Goal: Task Accomplishment & Management: Use online tool/utility

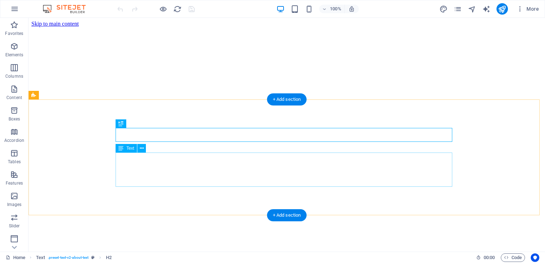
scroll to position [153, 0]
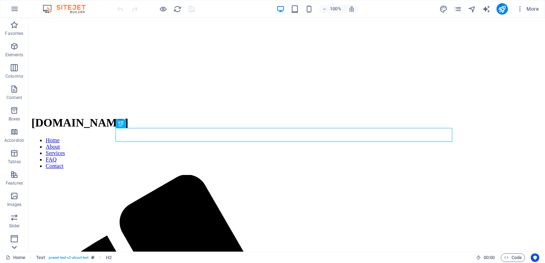
click at [16, 246] on icon at bounding box center [14, 248] width 10 height 10
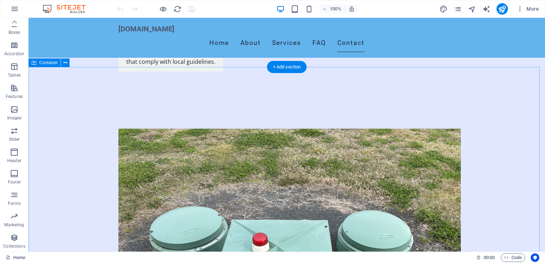
scroll to position [1437, 0]
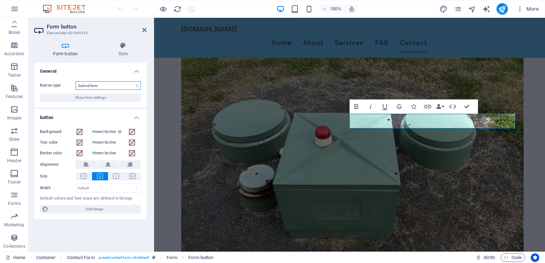
click at [137, 85] on select "Submit form Reset form No action" at bounding box center [108, 85] width 65 height 9
click at [138, 85] on select "Submit form Reset form No action" at bounding box center [108, 85] width 65 height 9
click at [100, 98] on span "Show form settings" at bounding box center [90, 97] width 31 height 9
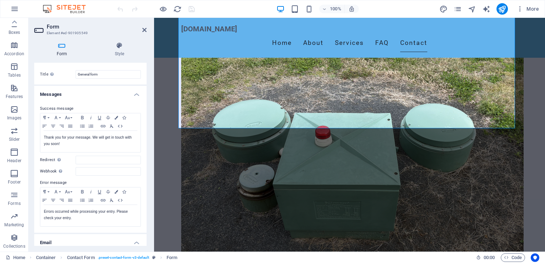
scroll to position [1, 0]
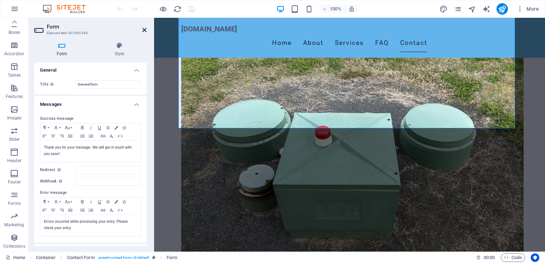
click at [145, 31] on icon at bounding box center [144, 30] width 4 height 6
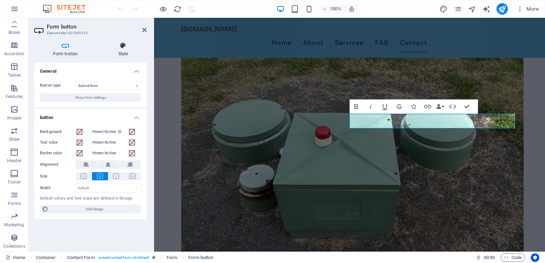
click at [123, 45] on icon at bounding box center [123, 45] width 47 height 7
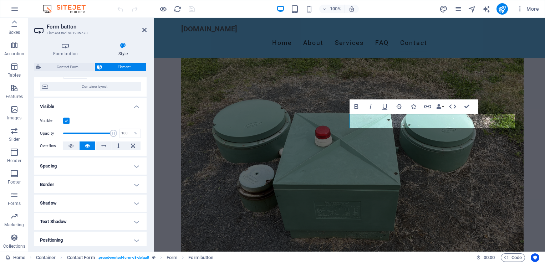
scroll to position [132, 0]
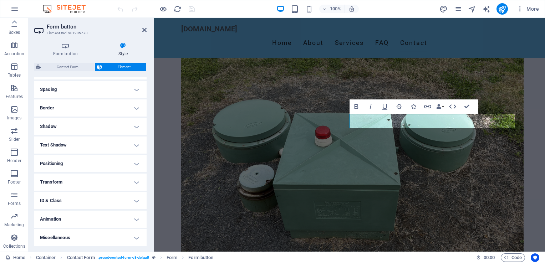
click at [135, 88] on h4 "Spacing" at bounding box center [90, 89] width 112 height 17
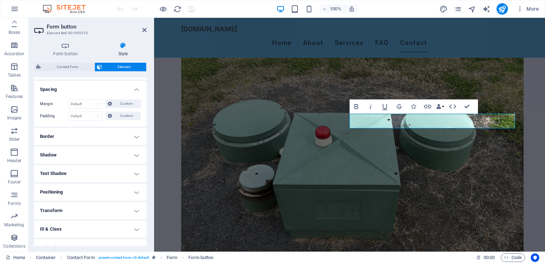
click at [135, 88] on h4 "Spacing" at bounding box center [90, 87] width 112 height 13
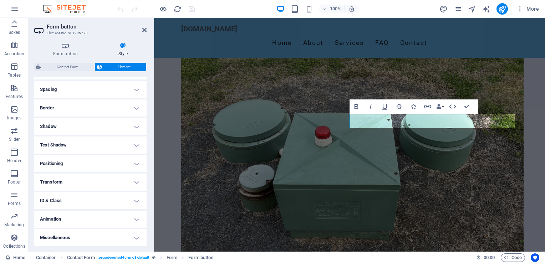
click at [133, 107] on h4 "Border" at bounding box center [90, 108] width 112 height 17
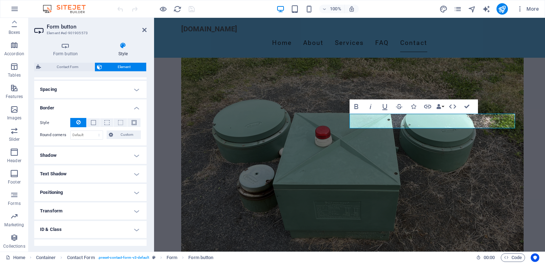
click at [134, 108] on h4 "Border" at bounding box center [90, 106] width 112 height 13
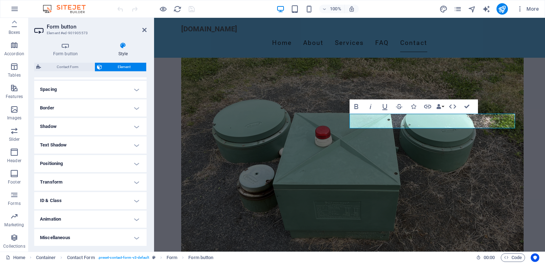
click at [134, 126] on h4 "Shadow" at bounding box center [90, 126] width 112 height 17
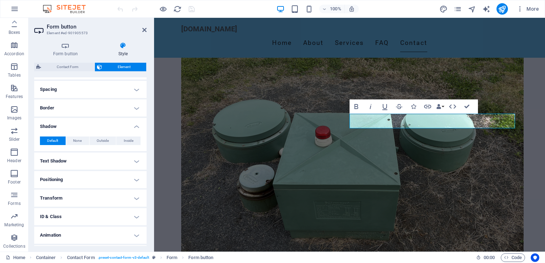
click at [134, 126] on h4 "Shadow" at bounding box center [90, 124] width 112 height 13
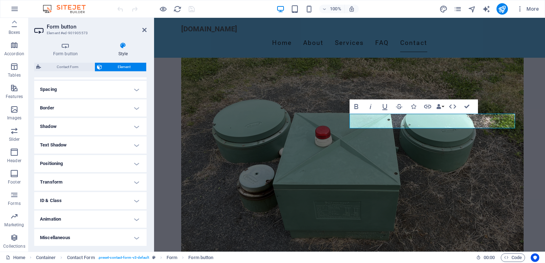
click at [134, 146] on h4 "Text Shadow" at bounding box center [90, 145] width 112 height 17
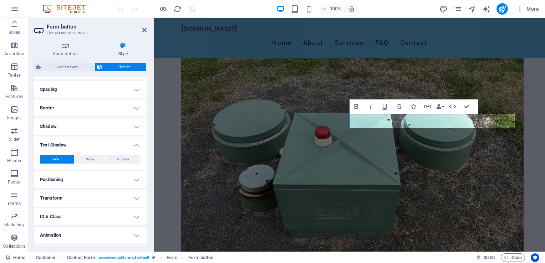
click at [134, 146] on h4 "Text Shadow" at bounding box center [90, 143] width 112 height 13
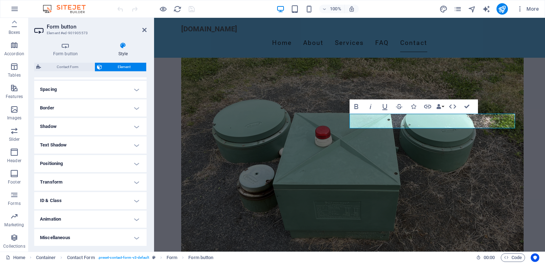
click at [134, 164] on h4 "Positioning" at bounding box center [90, 163] width 112 height 17
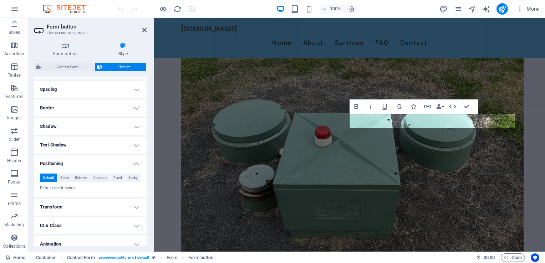
click at [134, 164] on h4 "Positioning" at bounding box center [90, 161] width 112 height 13
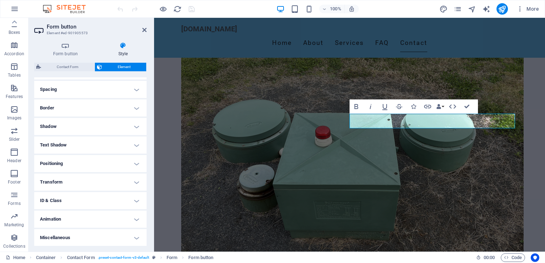
click at [134, 180] on h4 "Transform" at bounding box center [90, 182] width 112 height 17
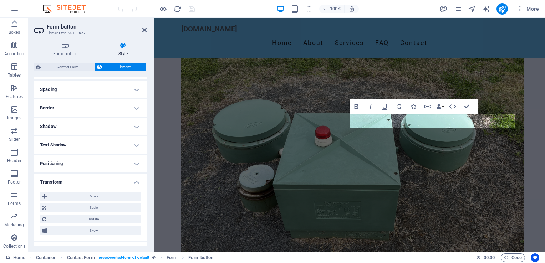
click at [134, 180] on h4 "Transform" at bounding box center [90, 180] width 112 height 13
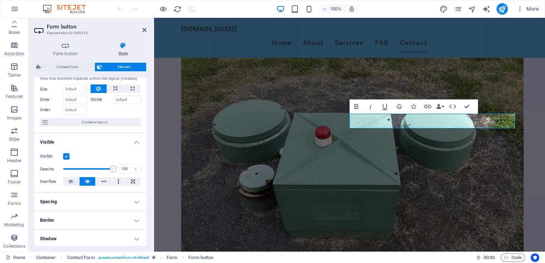
scroll to position [0, 0]
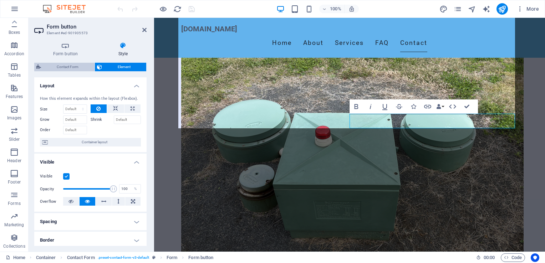
click at [68, 66] on span "Contact Form" at bounding box center [67, 67] width 49 height 9
select select "rem"
select select "preset-contact-form-v3-default"
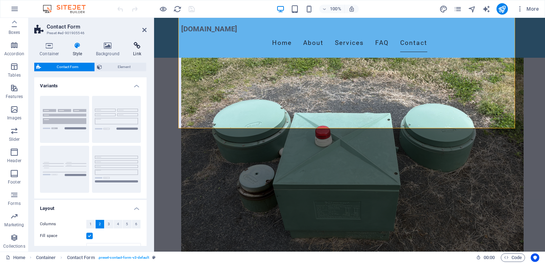
click at [139, 49] on h4 "Link" at bounding box center [137, 49] width 19 height 15
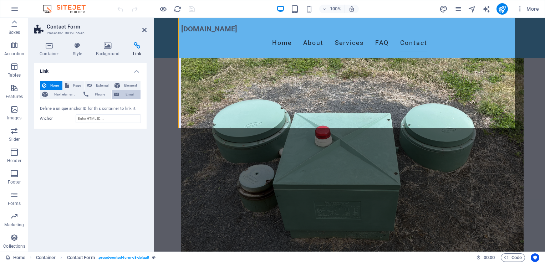
click at [122, 94] on span "Email" at bounding box center [129, 94] width 17 height 9
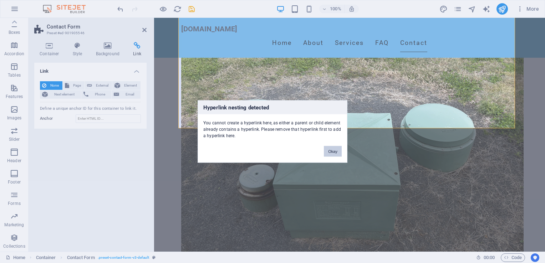
click at [330, 153] on button "Okay" at bounding box center [333, 151] width 18 height 11
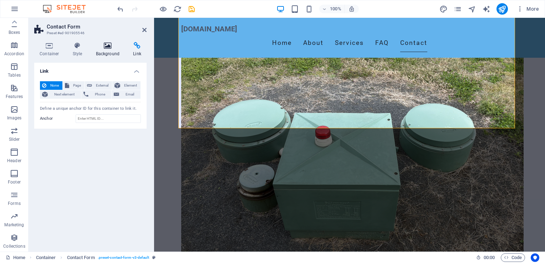
click at [103, 50] on h4 "Background" at bounding box center [109, 49] width 37 height 15
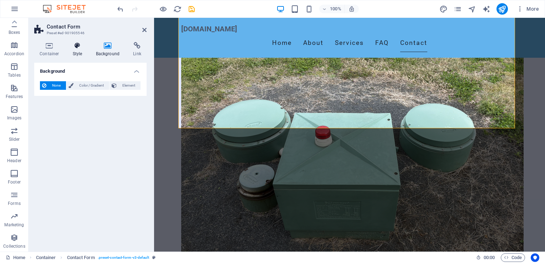
click at [78, 49] on icon at bounding box center [77, 45] width 20 height 7
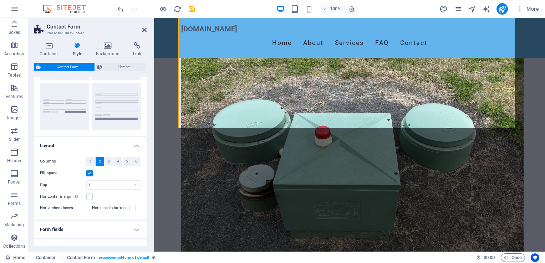
scroll to position [101, 0]
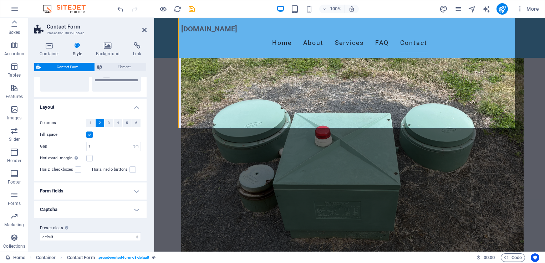
click at [134, 189] on h4 "Form fields" at bounding box center [90, 191] width 112 height 17
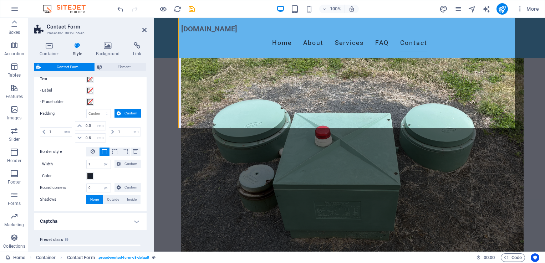
scroll to position [278, 0]
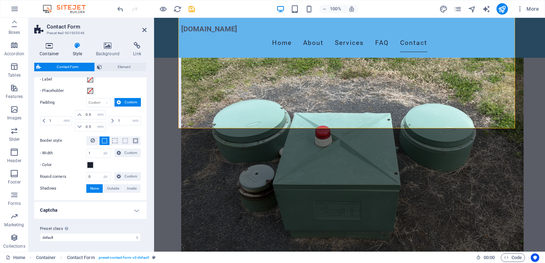
click at [49, 47] on icon at bounding box center [49, 45] width 30 height 7
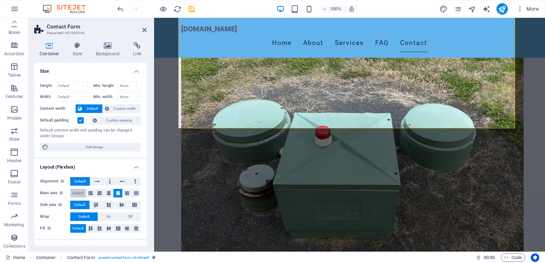
scroll to position [92, 0]
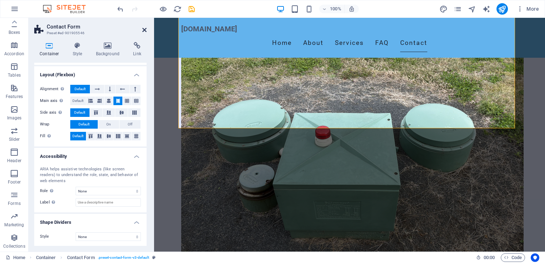
click at [144, 28] on icon at bounding box center [144, 30] width 4 height 6
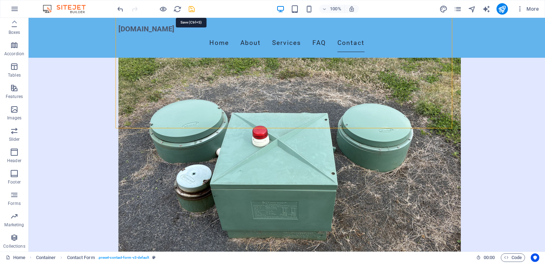
click at [194, 8] on icon "save" at bounding box center [192, 9] width 8 height 8
checkbox input "false"
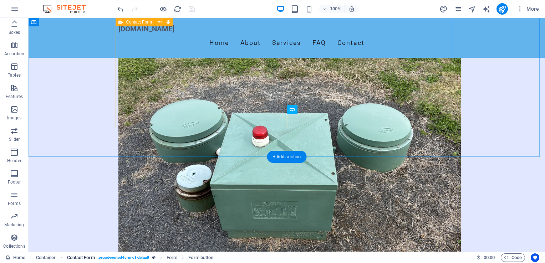
click at [128, 258] on span ". preset-contact-form-v3-default" at bounding box center [124, 258] width 52 height 9
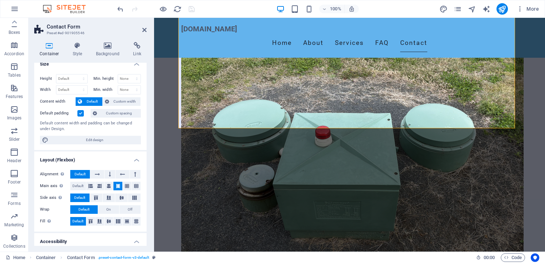
scroll to position [0, 0]
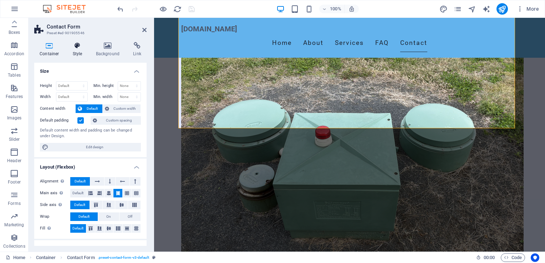
click at [74, 52] on h4 "Style" at bounding box center [78, 49] width 23 height 15
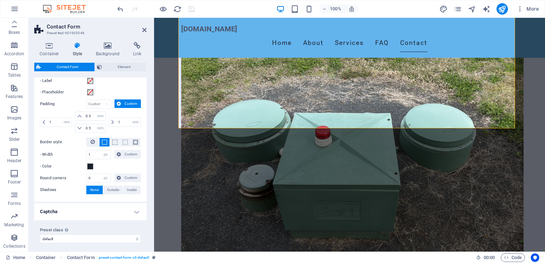
scroll to position [278, 0]
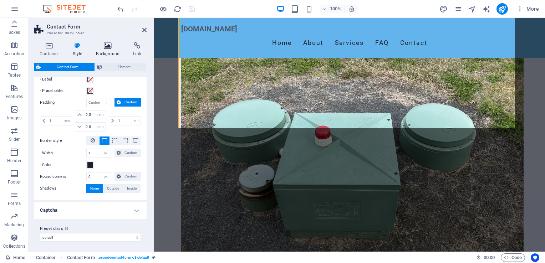
click at [104, 46] on icon at bounding box center [108, 45] width 35 height 7
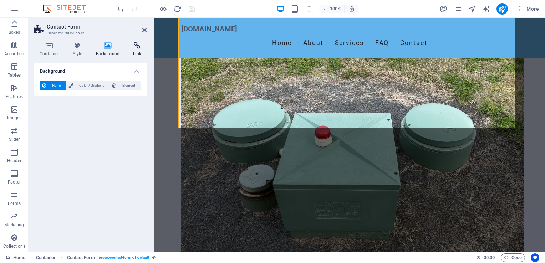
click at [135, 50] on h4 "Link" at bounding box center [137, 49] width 19 height 15
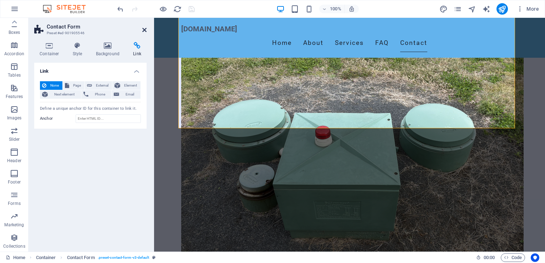
click at [144, 29] on icon at bounding box center [144, 30] width 4 height 6
